Goal: Entertainment & Leisure: Consume media (video, audio)

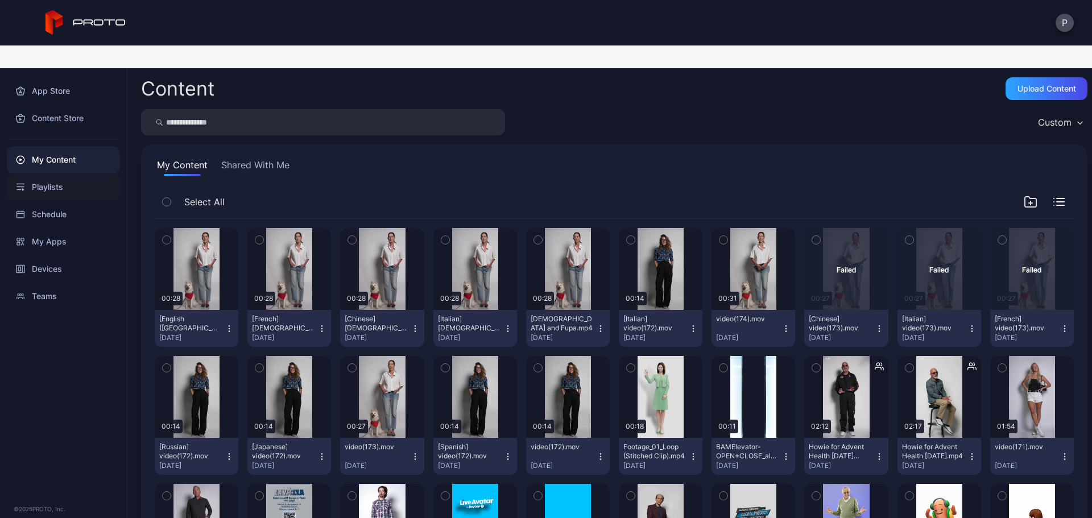
click at [80, 174] on div "Playlists" at bounding box center [63, 187] width 113 height 27
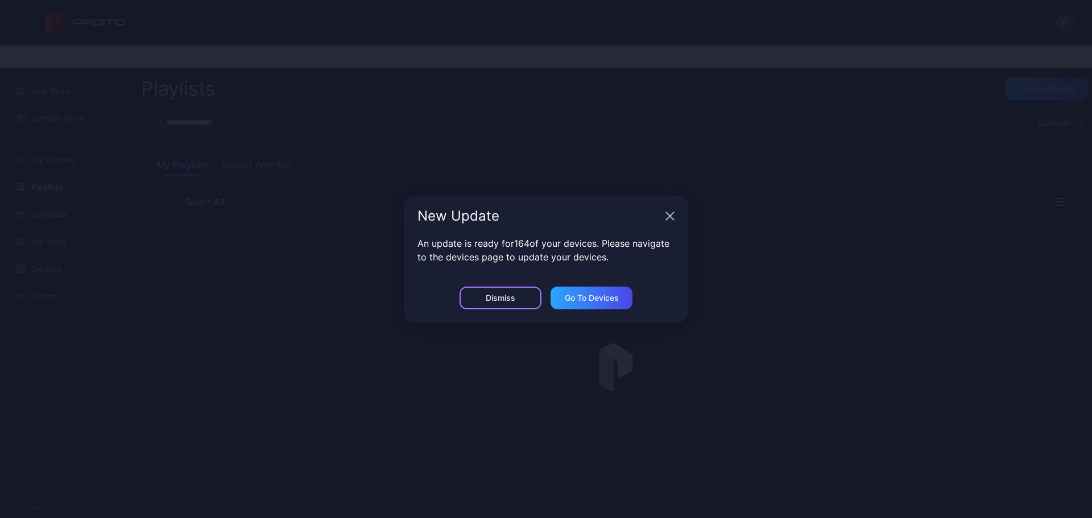
click at [502, 298] on div "Dismiss" at bounding box center [501, 298] width 30 height 9
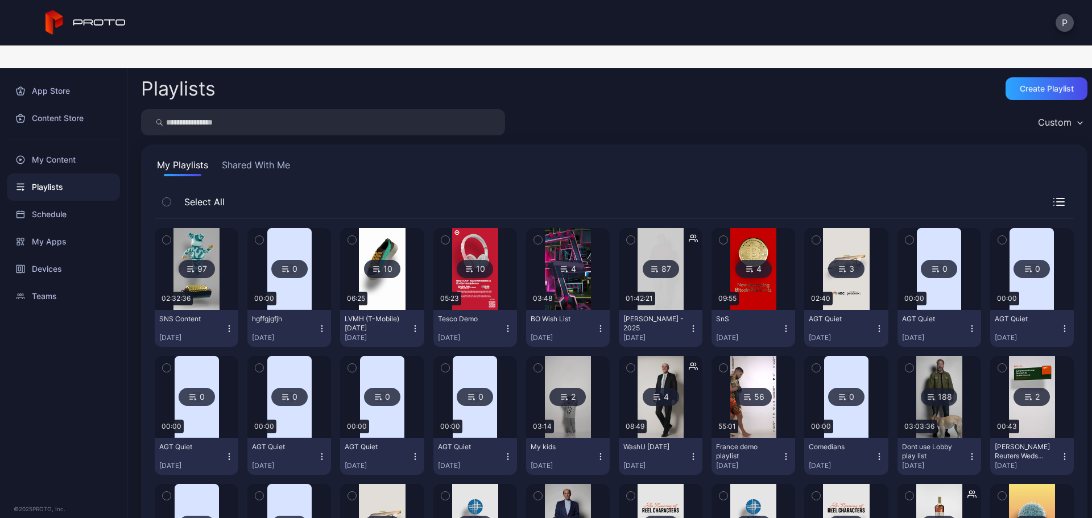
click at [756, 273] on img at bounding box center [754, 269] width 46 height 82
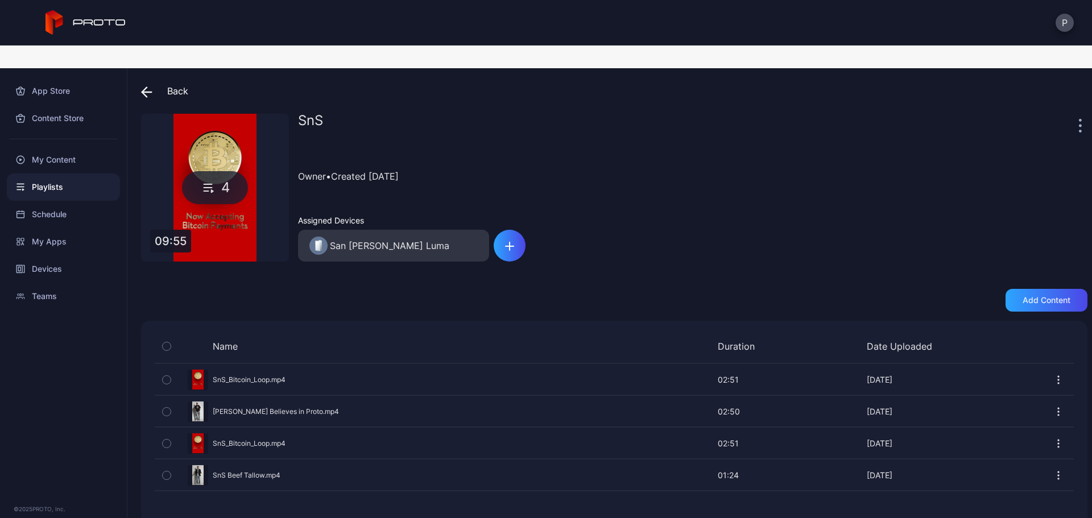
click at [142, 86] on icon at bounding box center [146, 91] width 11 height 11
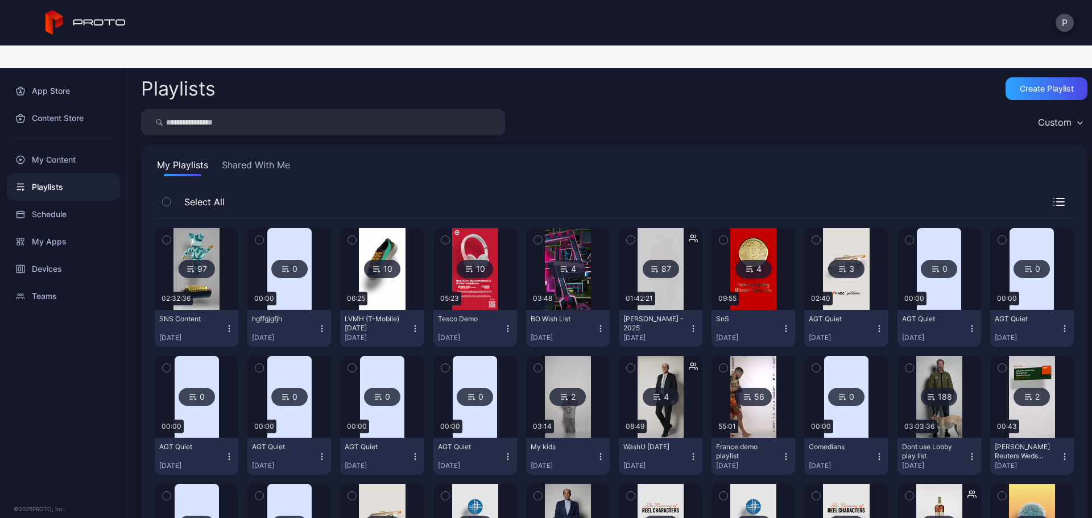
click at [482, 259] on img at bounding box center [475, 269] width 46 height 82
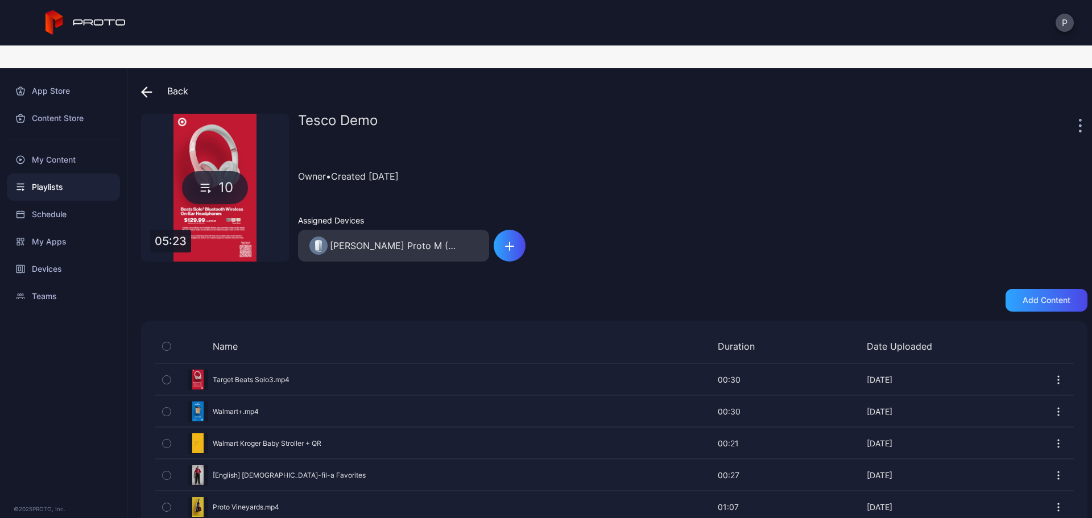
click at [229, 114] on div "10" at bounding box center [215, 188] width 148 height 148
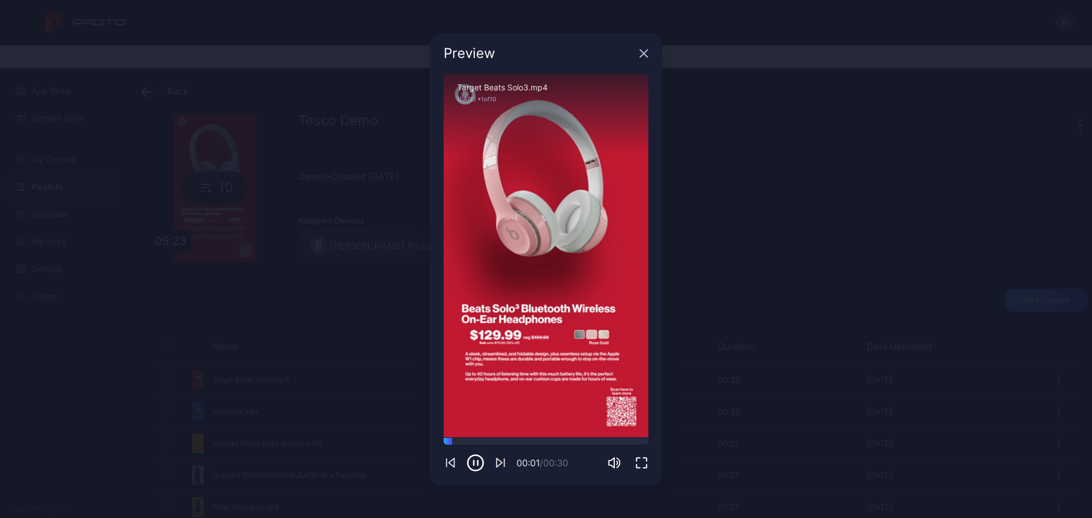
click at [505, 461] on icon "button" at bounding box center [505, 462] width 0 height 7
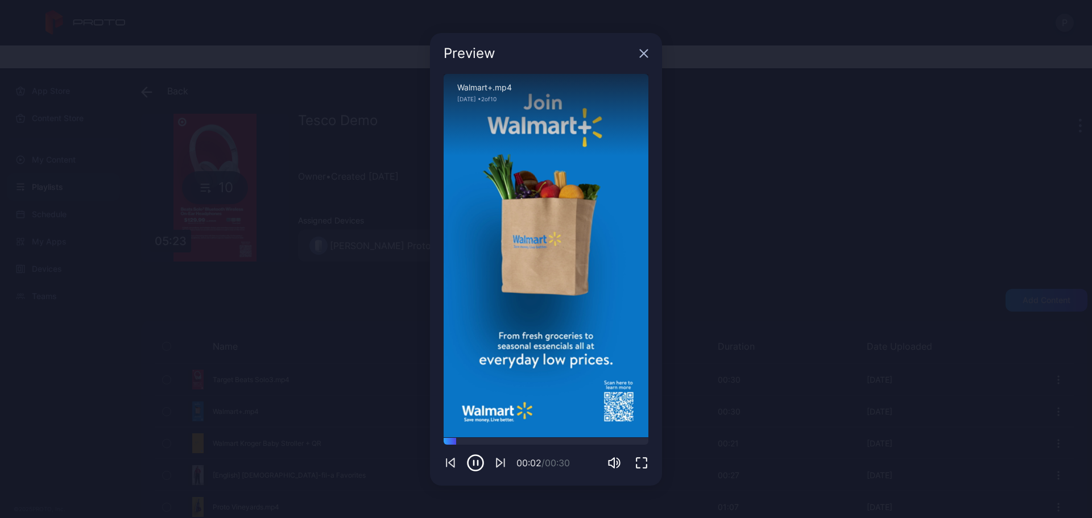
click at [505, 461] on icon "button" at bounding box center [505, 462] width 0 height 7
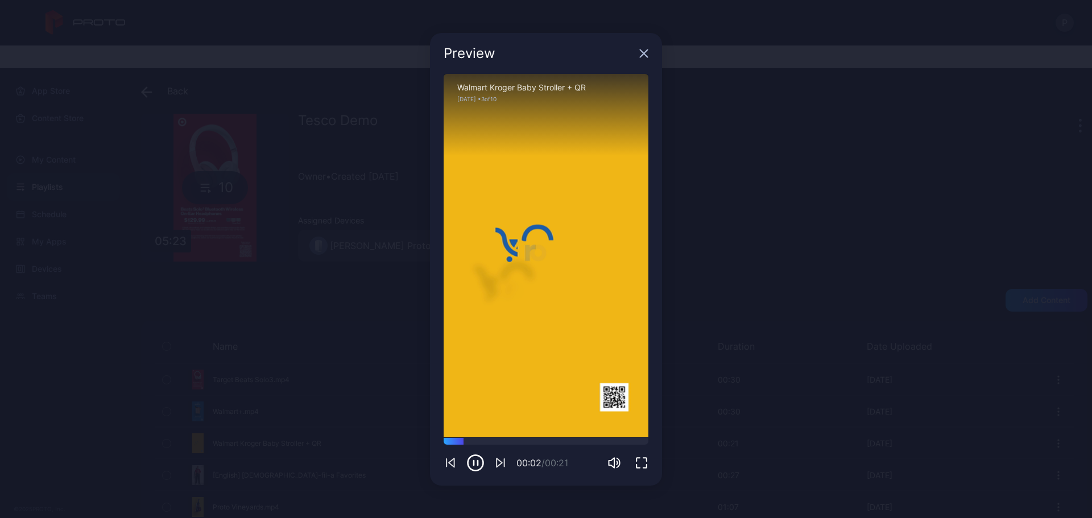
click at [638, 56] on div "Preview" at bounding box center [546, 53] width 232 height 41
click at [645, 49] on icon "button" at bounding box center [643, 53] width 9 height 9
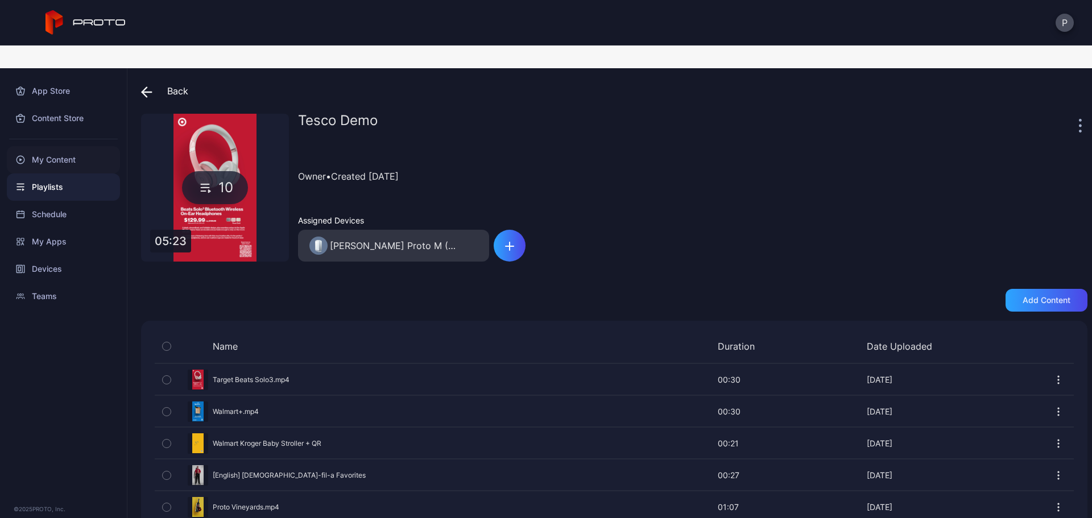
click at [67, 146] on div "My Content" at bounding box center [63, 159] width 113 height 27
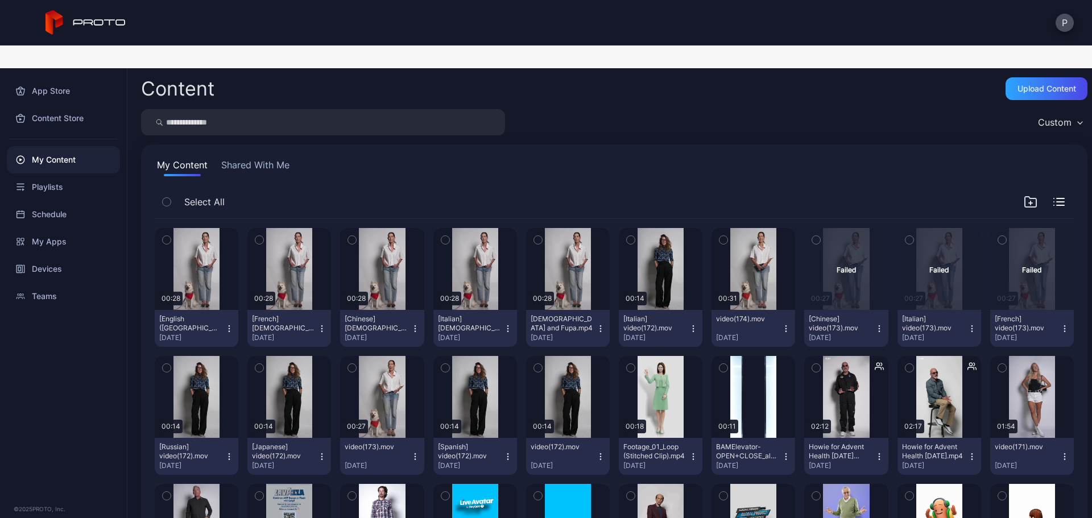
click at [354, 109] on input "search" at bounding box center [323, 122] width 364 height 26
type input "****"
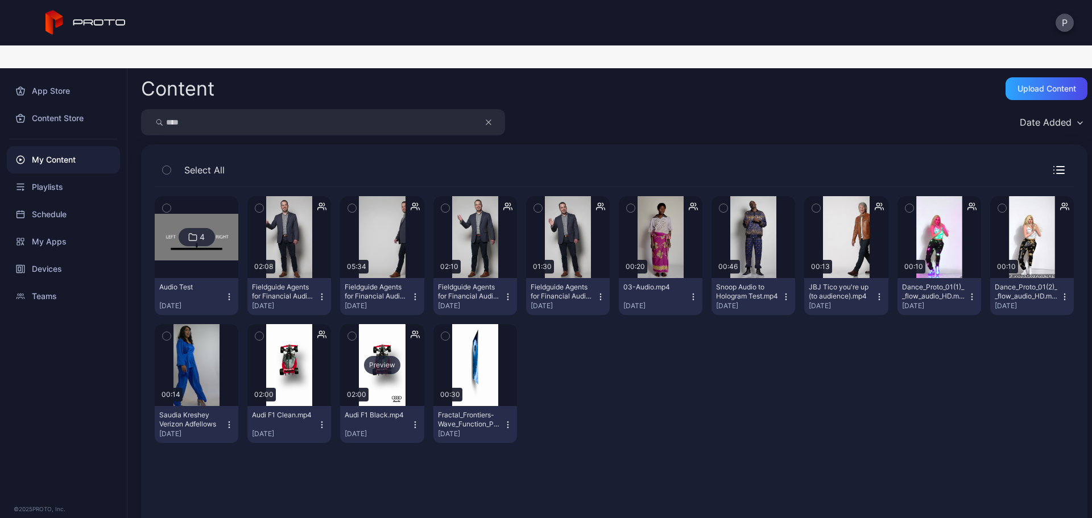
click at [409, 369] on div "Preview" at bounding box center [382, 365] width 84 height 82
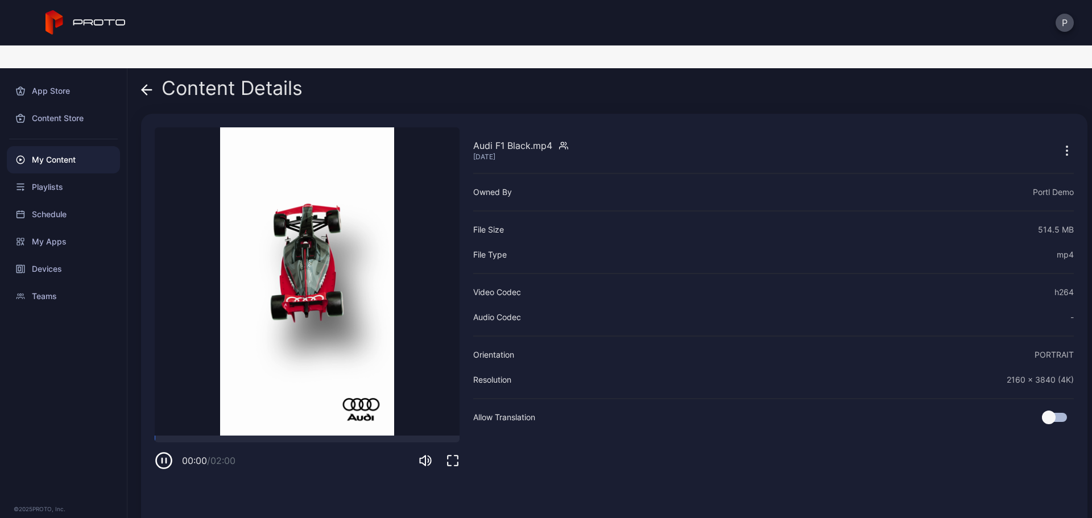
drag, startPoint x: 455, startPoint y: 434, endPoint x: 463, endPoint y: 505, distance: 70.9
click at [455, 454] on icon "button" at bounding box center [453, 461] width 14 height 14
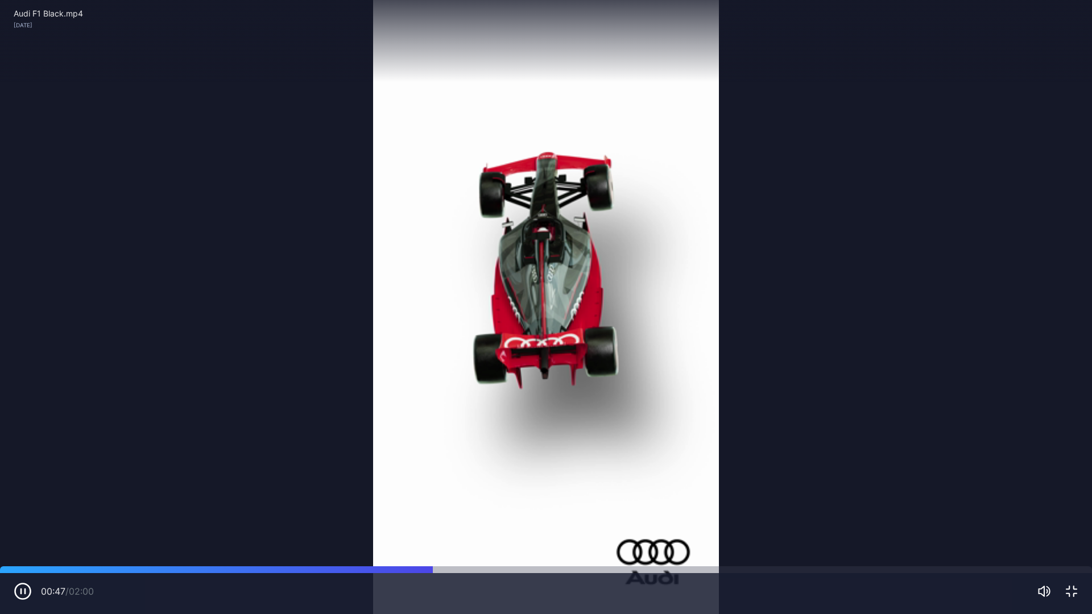
click at [946, 298] on video "Sorry, your browser doesn‘t support embedded videos" at bounding box center [546, 307] width 1092 height 614
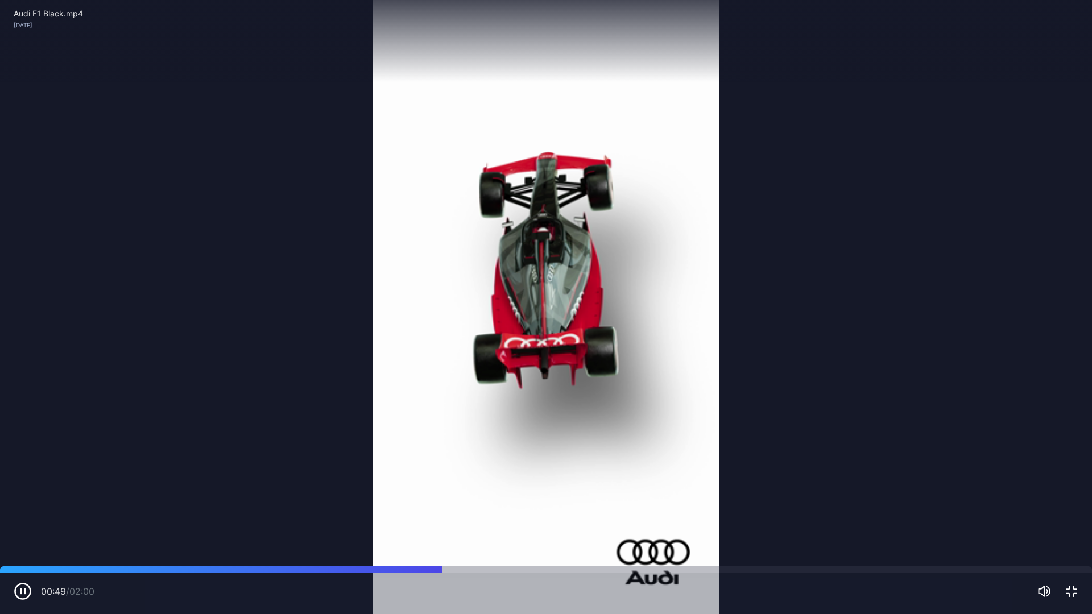
drag, startPoint x: 1066, startPoint y: 585, endPoint x: 1067, endPoint y: 516, distance: 68.8
click at [1067, 518] on icon "button" at bounding box center [1072, 592] width 14 height 14
